Goal: Task Accomplishment & Management: Manage account settings

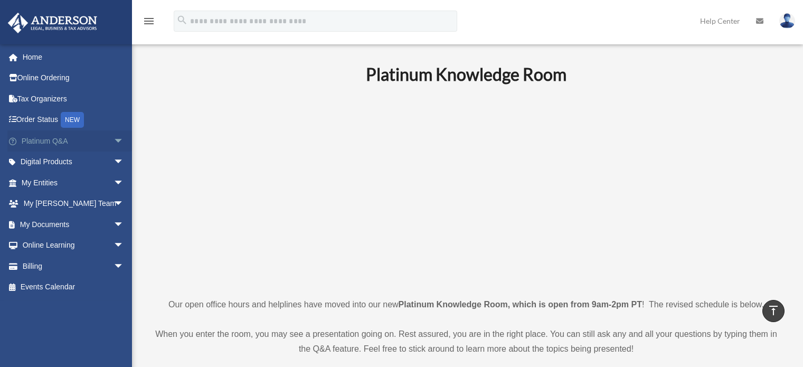
scroll to position [422, 0]
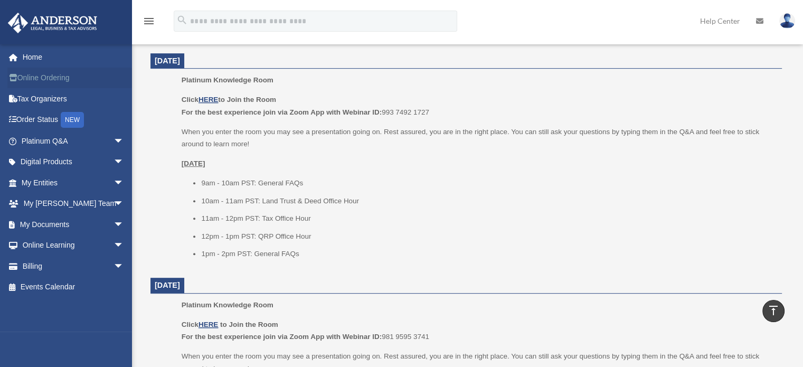
click at [46, 73] on link "Online Ordering" at bounding box center [73, 78] width 132 height 21
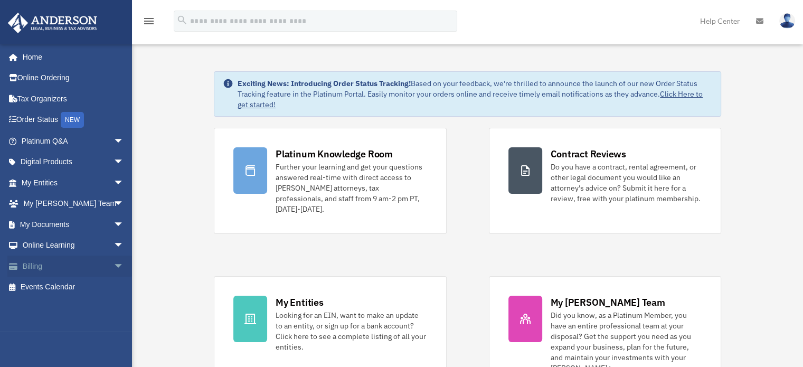
click at [43, 266] on link "Billing arrow_drop_down" at bounding box center [73, 265] width 132 height 21
